Goal: Information Seeking & Learning: Stay updated

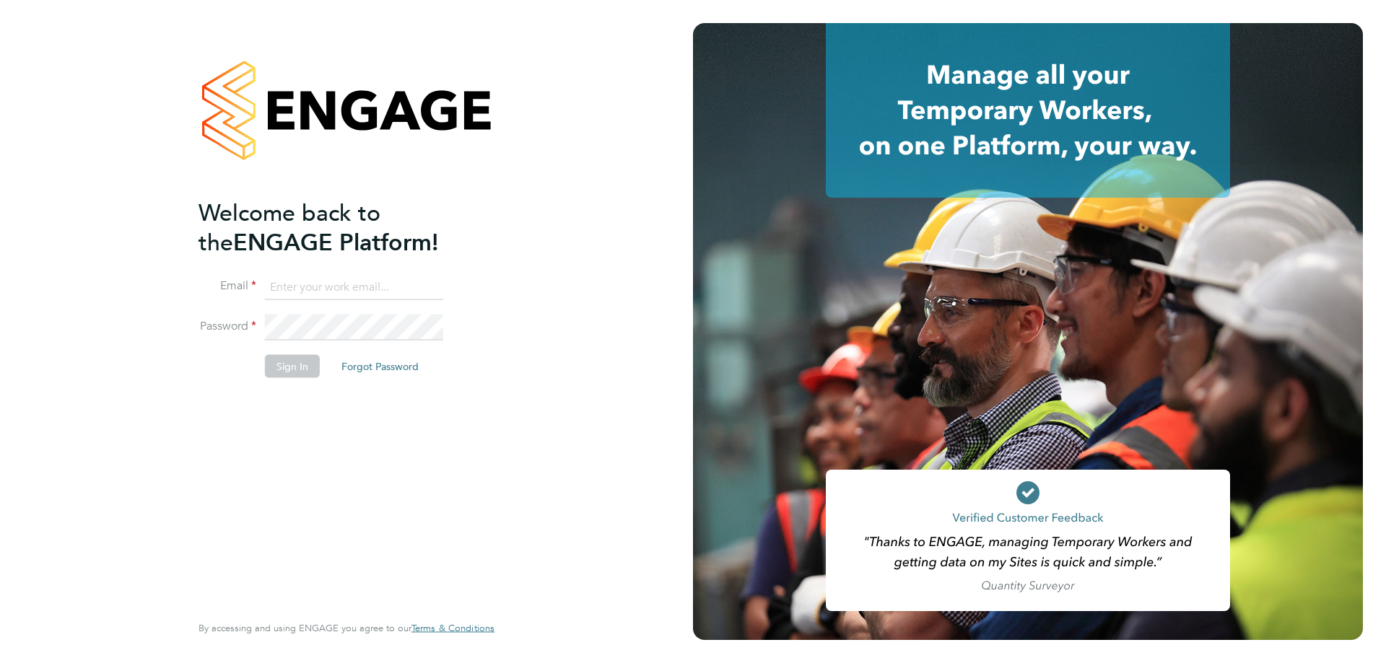
type input "[PERSON_NAME][EMAIL_ADDRESS][PERSON_NAME][DOMAIN_NAME]"
click at [310, 366] on button "Sign In" at bounding box center [292, 365] width 55 height 23
click at [310, 366] on div "Sorry, we are having problems connecting to our services." at bounding box center [346, 331] width 693 height 663
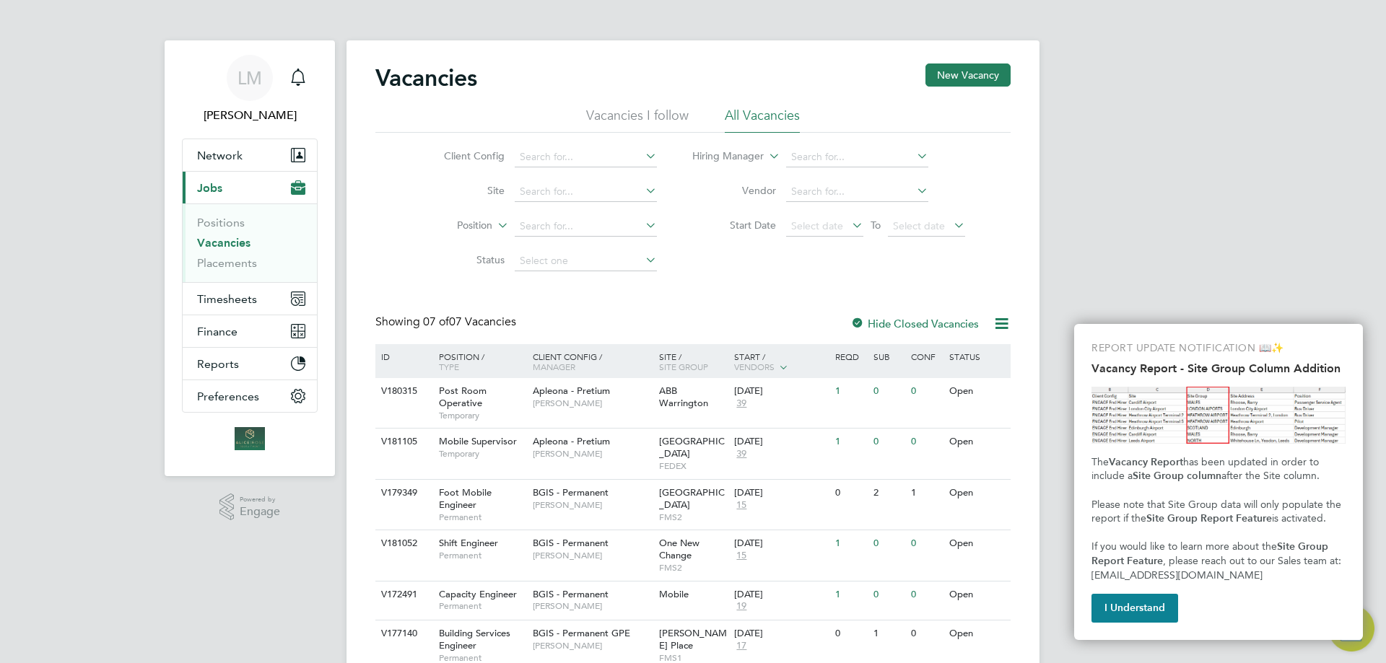
click at [1271, 261] on div "[PERSON_NAME] Notifications Applications: Network Team Members Businesses Sites…" at bounding box center [693, 387] width 1386 height 775
click at [1134, 624] on div "REPORT UPDATE NOTIFICATION 📖✨ Vacancy Report - Site Group Column Addition The V…" at bounding box center [1218, 482] width 289 height 316
click at [1134, 623] on button "I Understand" at bounding box center [1135, 608] width 87 height 29
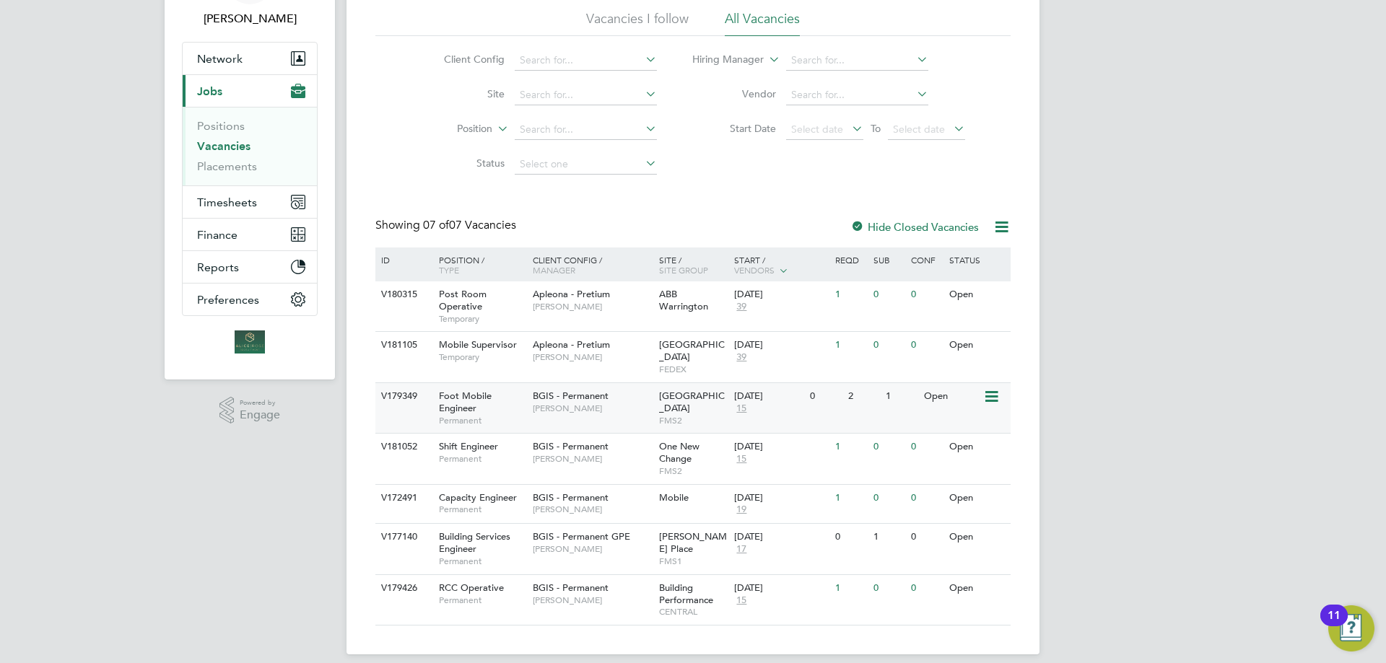
scroll to position [100, 0]
